Goal: Information Seeking & Learning: Find specific fact

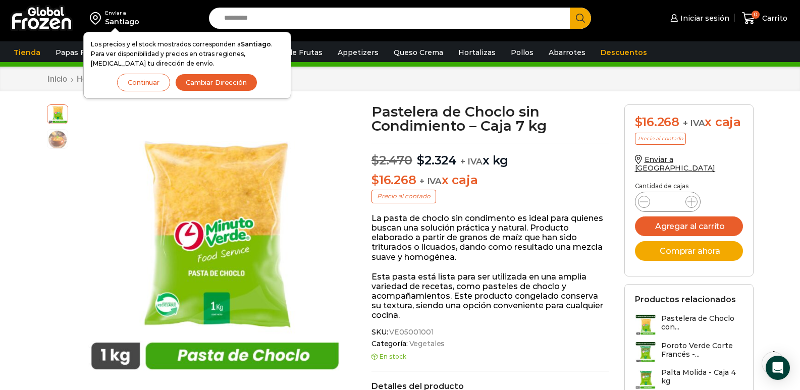
drag, startPoint x: 143, startPoint y: 84, endPoint x: 472, endPoint y: 172, distance: 340.8
click at [143, 86] on button "Continuar" at bounding box center [143, 83] width 53 height 18
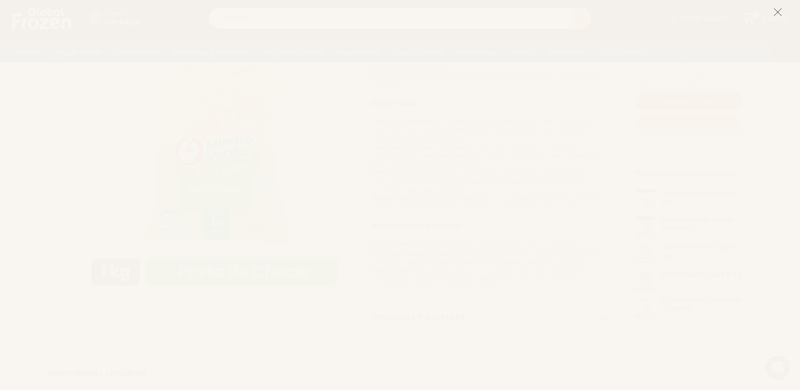
scroll to position [433, 0]
click at [775, 13] on icon at bounding box center [777, 12] width 9 height 9
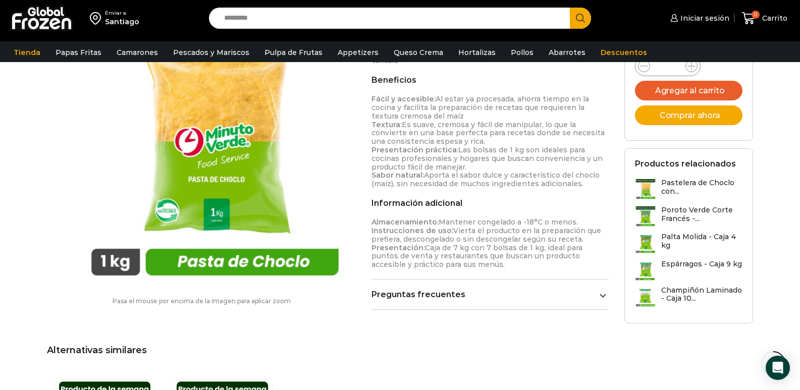
click at [795, 175] on div "Enviar a Santiago Los precios y el stock mostrados corresponden a Santiago . Pa…" at bounding box center [400, 227] width 800 height 1320
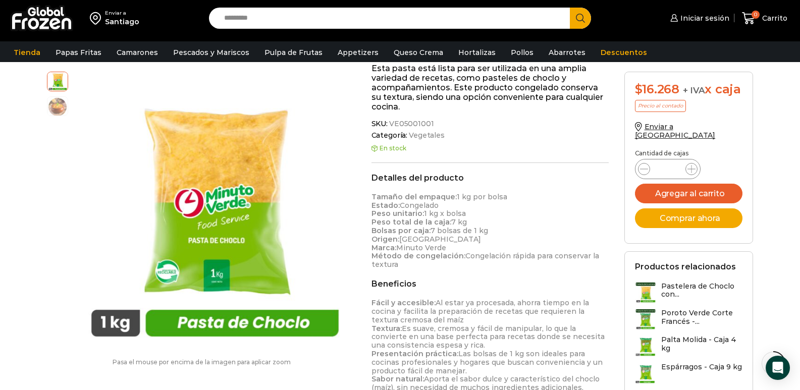
scroll to position [225, 0]
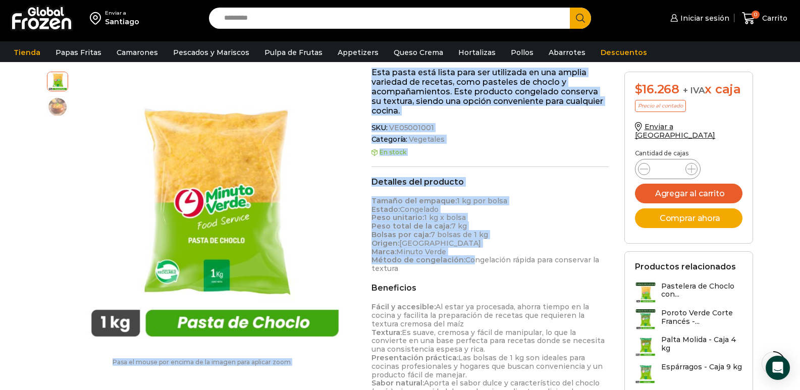
drag, startPoint x: 361, startPoint y: 202, endPoint x: 464, endPoint y: 256, distance: 116.5
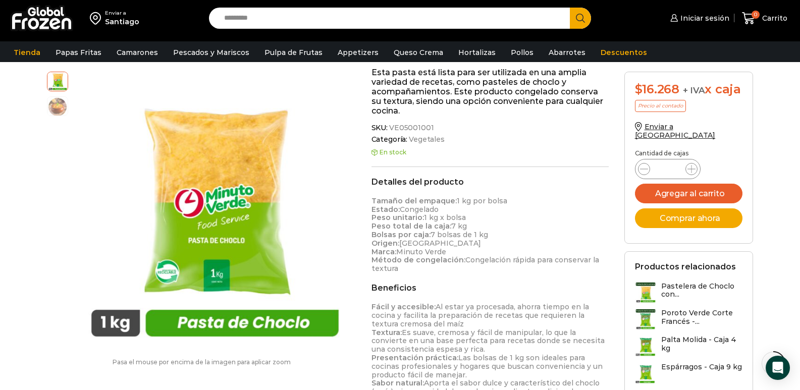
click at [445, 281] on div "Detalles del producto Tamaño del empaque: 1 kg por bolsa Estado: Congelado Peso…" at bounding box center [491, 332] width 238 height 310
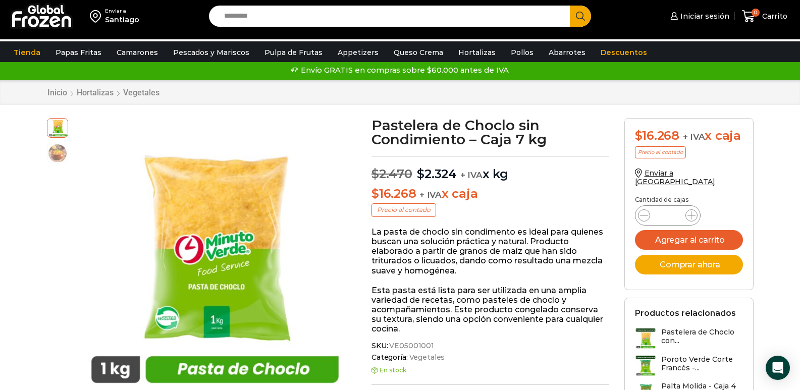
scroll to position [0, 0]
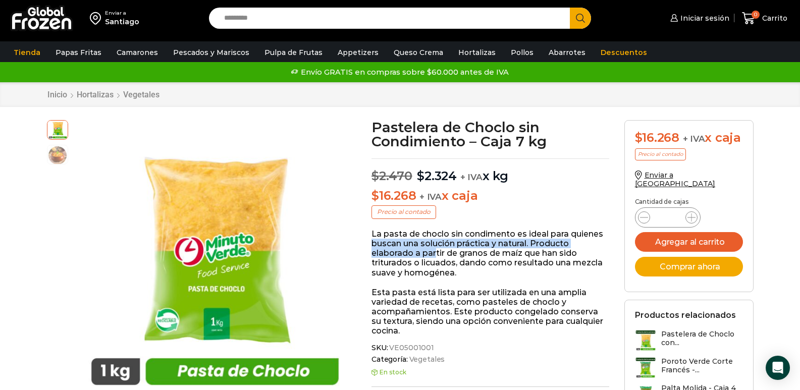
drag, startPoint x: 369, startPoint y: 240, endPoint x: 436, endPoint y: 257, distance: 69.3
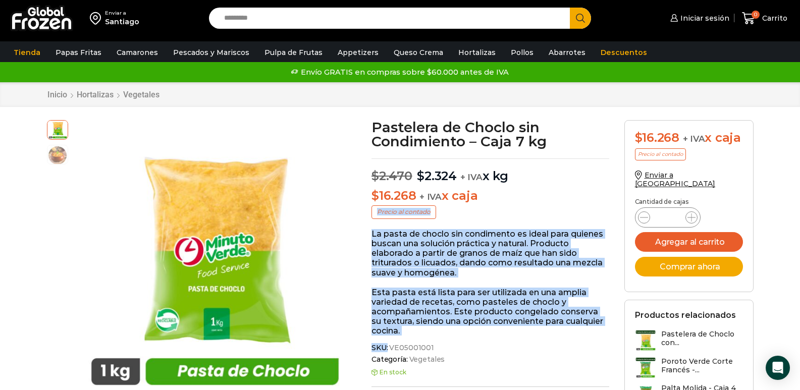
drag, startPoint x: 371, startPoint y: 229, endPoint x: 475, endPoint y: 327, distance: 143.6
copy div "Precio al contado La pasta de choclo sin condimento es ideal para quienes busca…"
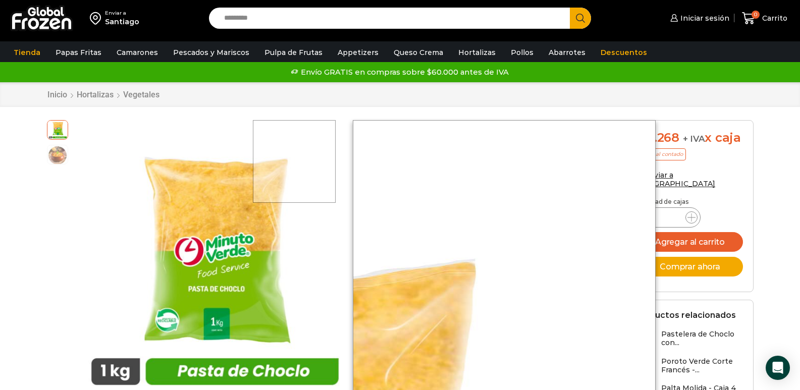
click at [295, 137] on div at bounding box center [294, 161] width 83 height 83
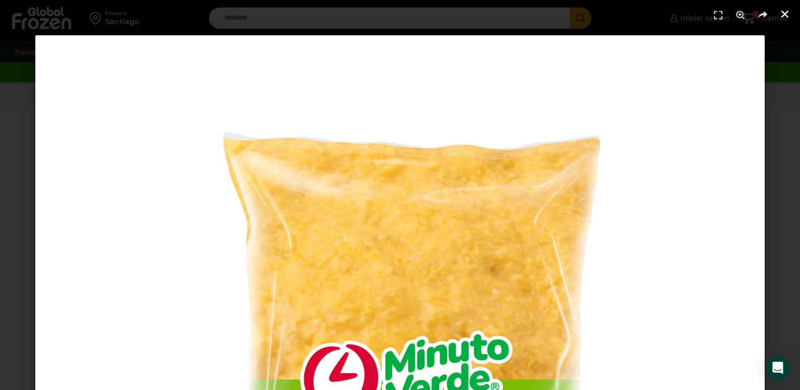
click at [792, 10] on link "Cerrar (Esc)" at bounding box center [784, 14] width 15 height 15
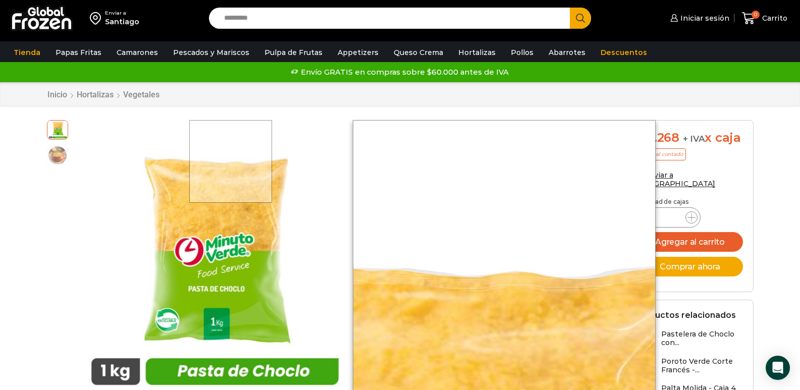
click at [232, 146] on div at bounding box center [230, 161] width 83 height 83
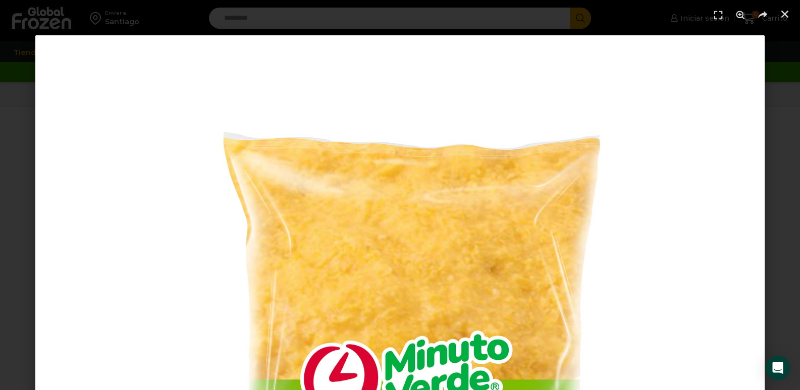
click at [789, 16] on icon "Cerrar (Esc)" at bounding box center [785, 14] width 10 height 10
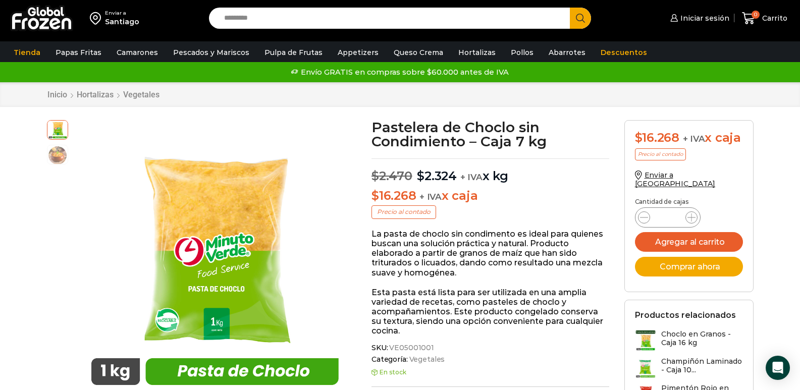
click at [281, 14] on input "Search input" at bounding box center [392, 18] width 346 height 21
paste input "**********"
type input "**********"
click at [570, 8] on button "Search" at bounding box center [580, 18] width 21 height 21
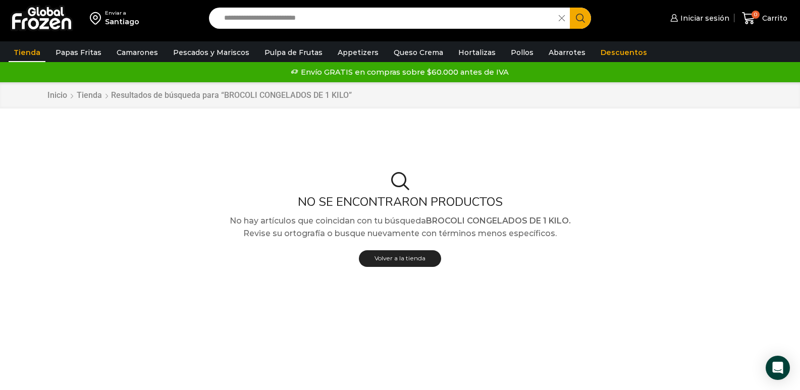
click at [372, 24] on input "**********" at bounding box center [386, 18] width 335 height 21
click at [570, 8] on button "Search" at bounding box center [580, 18] width 21 height 21
type input "**********"
click at [570, 8] on button "Search" at bounding box center [580, 18] width 21 height 21
